Goal: Information Seeking & Learning: Learn about a topic

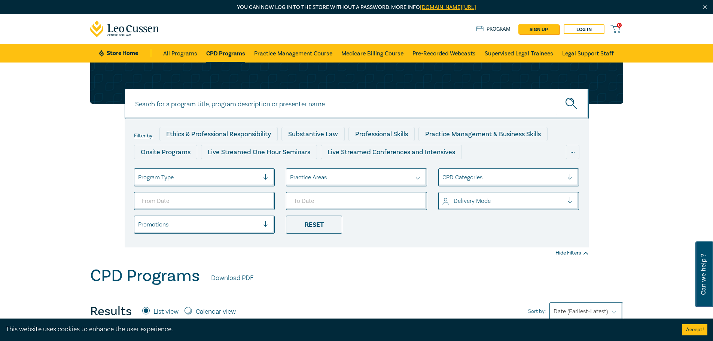
click at [249, 100] on input at bounding box center [357, 104] width 464 height 30
type input "10 point"
click at [556, 92] on button "submit" at bounding box center [572, 103] width 33 height 23
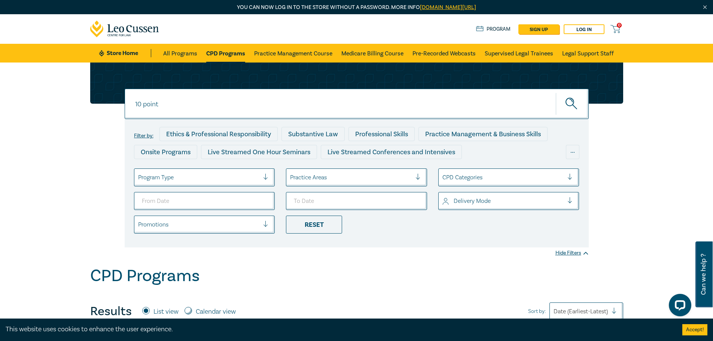
drag, startPoint x: 178, startPoint y: 108, endPoint x: 110, endPoint y: 104, distance: 68.2
click at [110, 104] on div "10 point 10 point 10 point Filter by: Ethics & Professional Responsibility Subs…" at bounding box center [357, 155] width 542 height 185
type input "trust account"
click at [556, 92] on button "submit" at bounding box center [572, 103] width 33 height 23
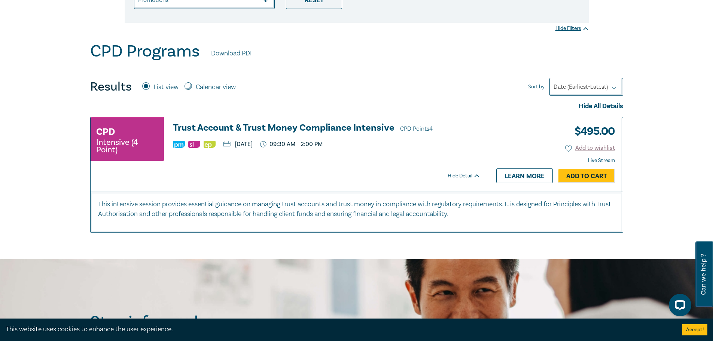
click at [288, 130] on h3 "Trust Account & Trust Money Compliance Intensive CPD Points 4" at bounding box center [327, 128] width 308 height 11
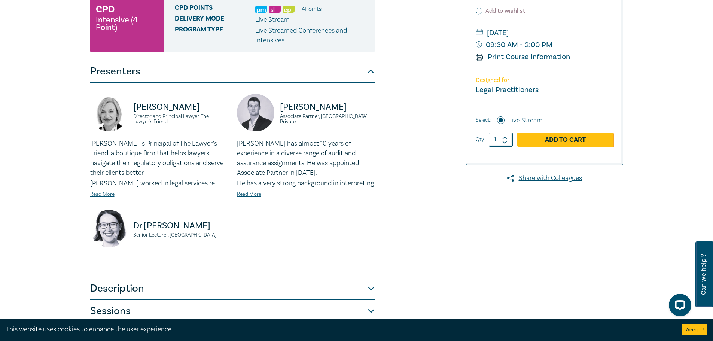
scroll to position [300, 0]
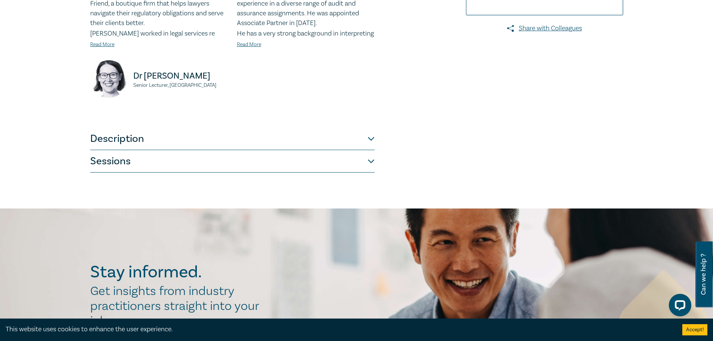
click at [154, 150] on button "Description" at bounding box center [232, 139] width 285 height 22
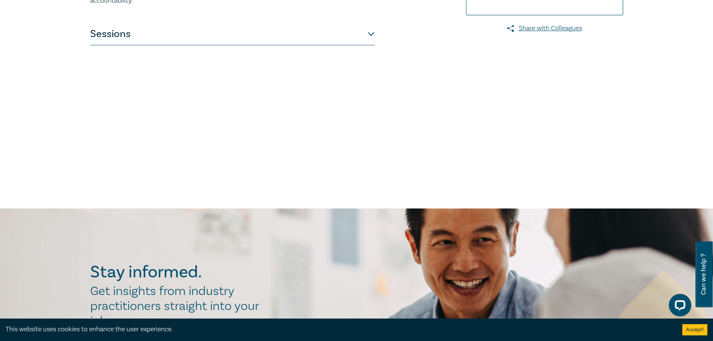
click at [160, 44] on button "Sessions" at bounding box center [232, 34] width 285 height 22
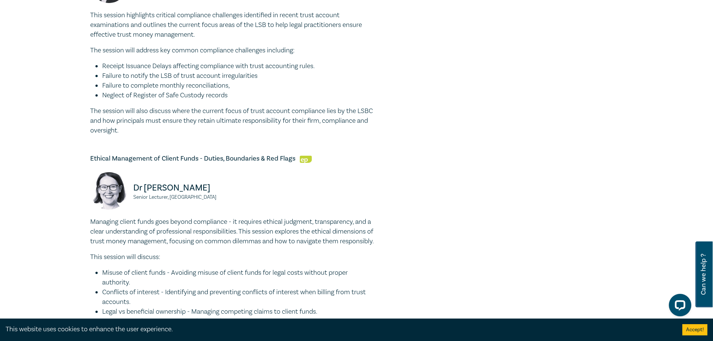
scroll to position [786, 0]
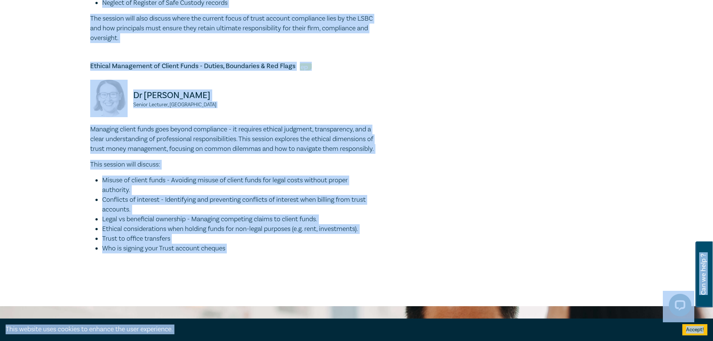
copy body "Lor ips dol sit am co adi elits doeiusm t incididu. Utla etdo magnaaliq.eni.ad/…"
